Goal: Find specific page/section: Find specific page/section

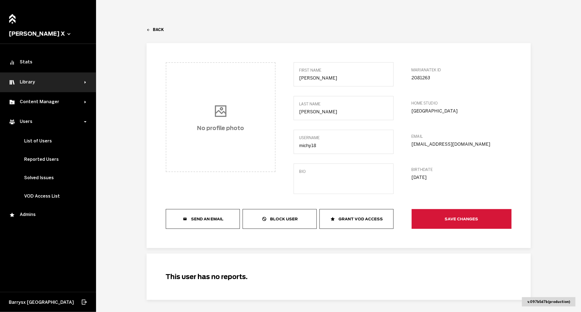
click at [54, 80] on div "Library" at bounding box center [47, 82] width 76 height 7
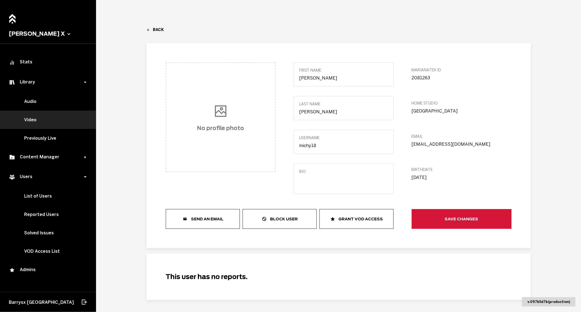
click at [43, 122] on link "Video" at bounding box center [48, 120] width 96 height 18
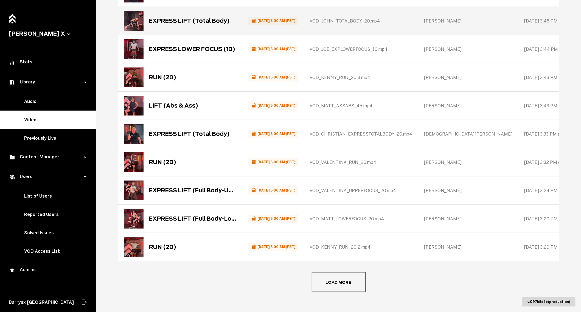
scroll to position [94, 0]
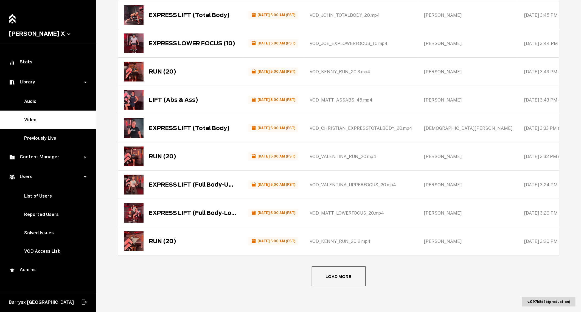
click at [323, 280] on button "Load more" at bounding box center [339, 276] width 54 height 20
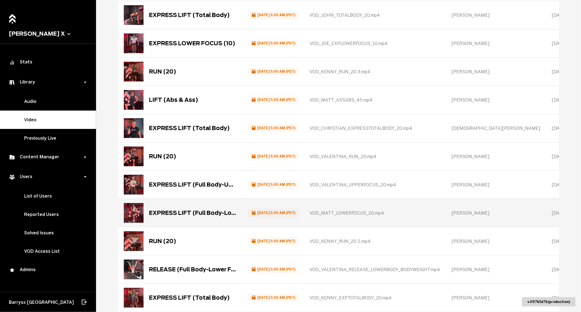
scroll to position [0, 0]
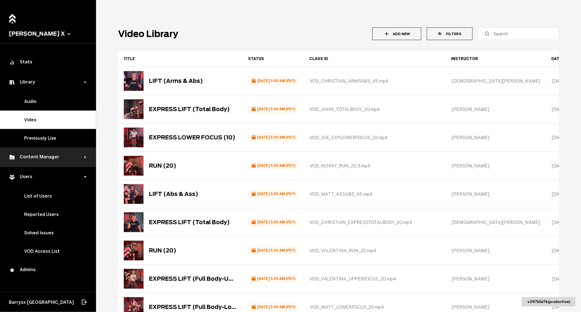
click at [38, 154] on div "Content Manager" at bounding box center [47, 157] width 76 height 7
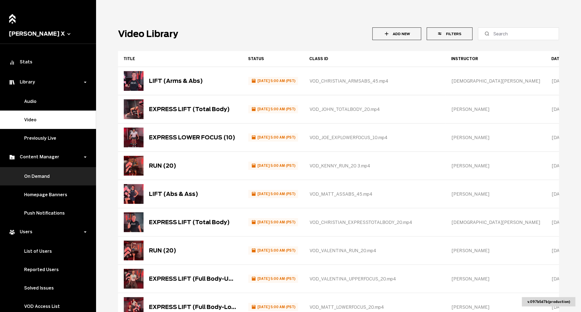
click at [44, 173] on link "On Demand" at bounding box center [48, 176] width 96 height 18
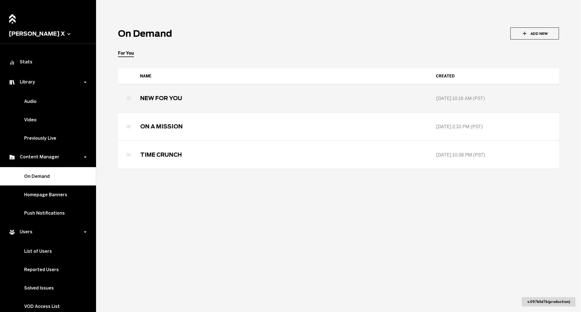
click at [203, 105] on div "NEW FOR YOU" at bounding box center [282, 98] width 295 height 27
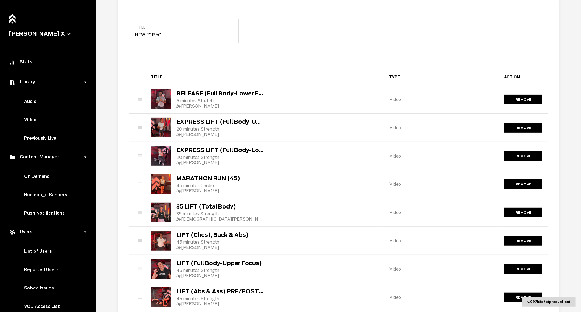
scroll to position [46, 0]
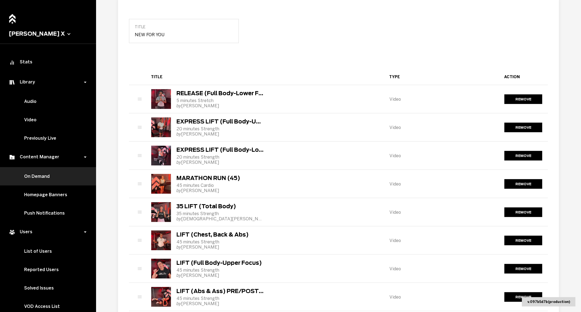
click at [46, 177] on link "On Demand" at bounding box center [48, 176] width 96 height 18
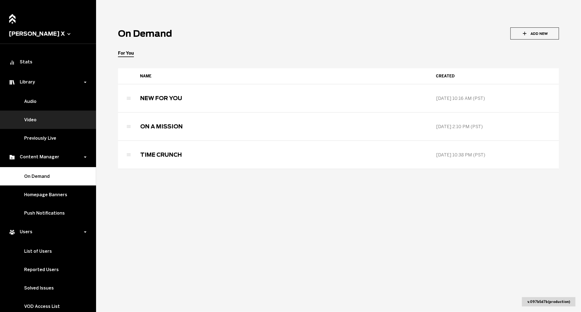
click at [38, 120] on link "Video" at bounding box center [48, 120] width 96 height 18
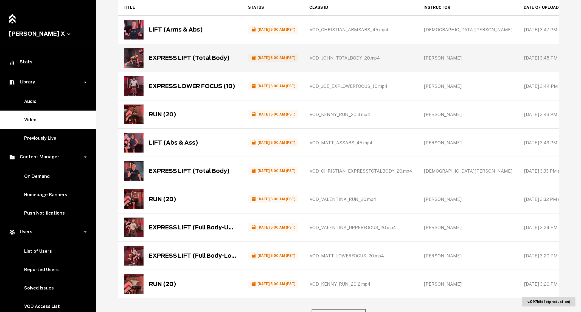
scroll to position [94, 0]
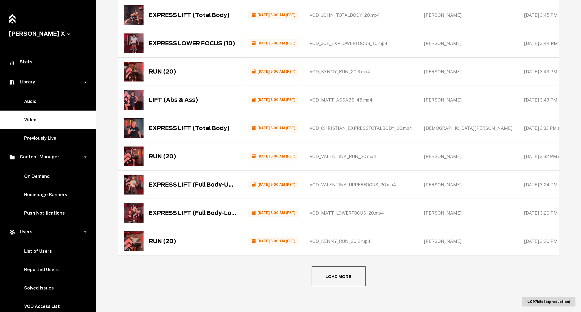
click at [346, 264] on main "Video Library Add New Filters Title Status Class ID Instructor Date of upload C…" at bounding box center [338, 156] width 485 height 312
click at [343, 274] on button "Load more" at bounding box center [339, 276] width 54 height 20
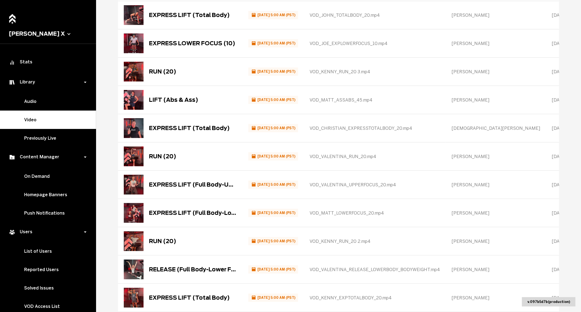
scroll to position [376, 0]
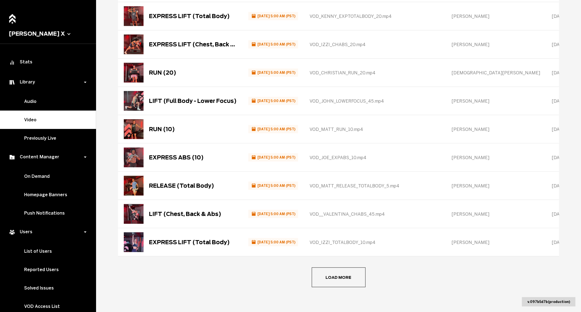
click at [0, 0] on span "Load more" at bounding box center [0, 0] width 0 height 0
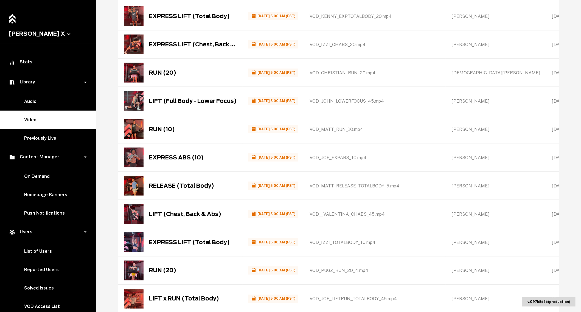
scroll to position [657, 0]
